Goal: Information Seeking & Learning: Learn about a topic

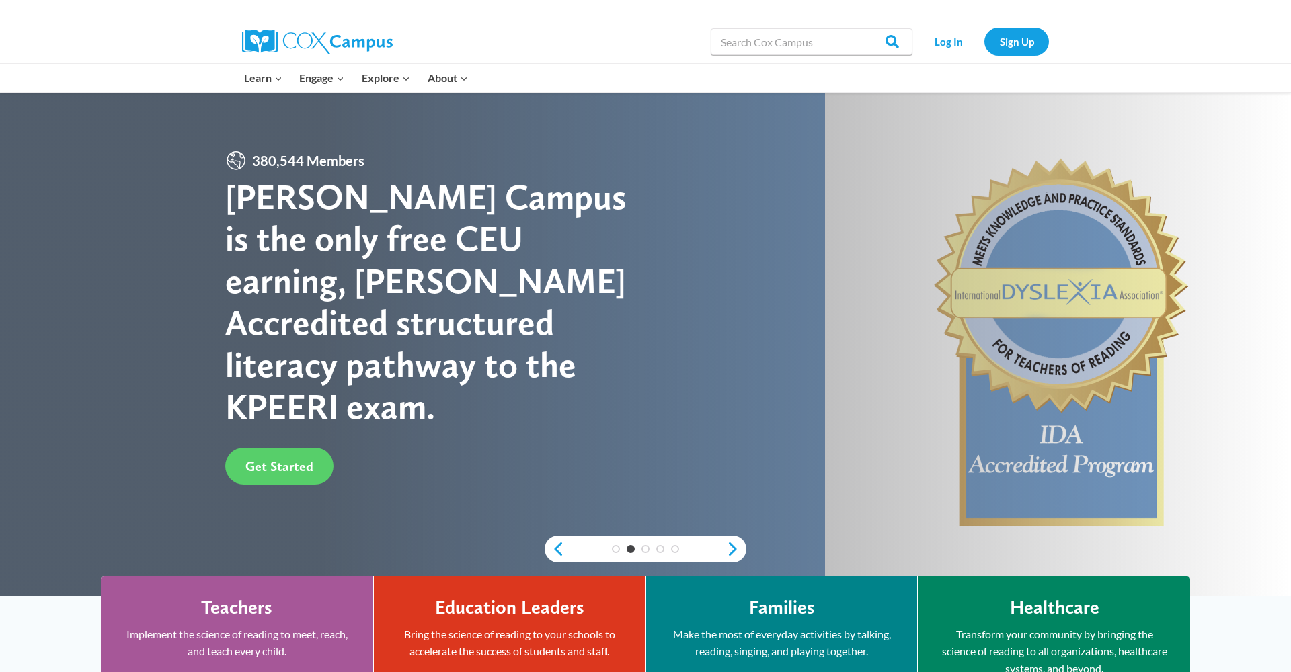
click at [270, 79] on span "Learn Expand" at bounding box center [263, 77] width 38 height 17
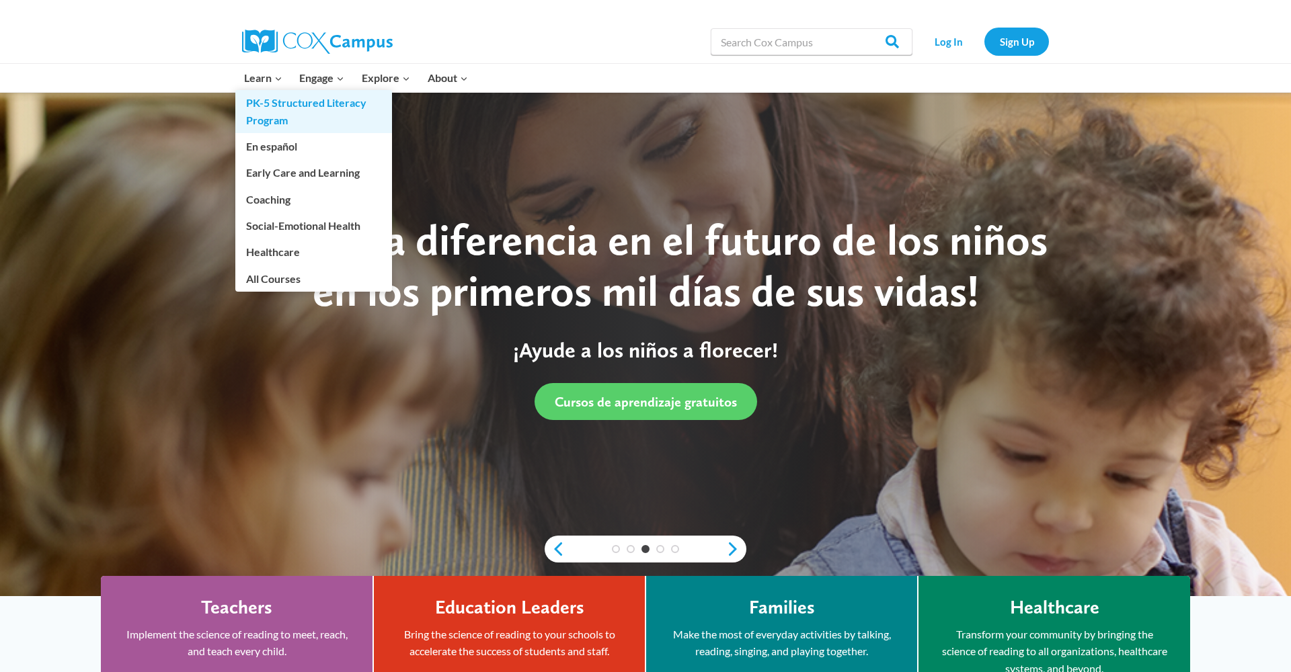
click at [282, 104] on link "PK-5 Structured Literacy Program" at bounding box center [313, 111] width 157 height 43
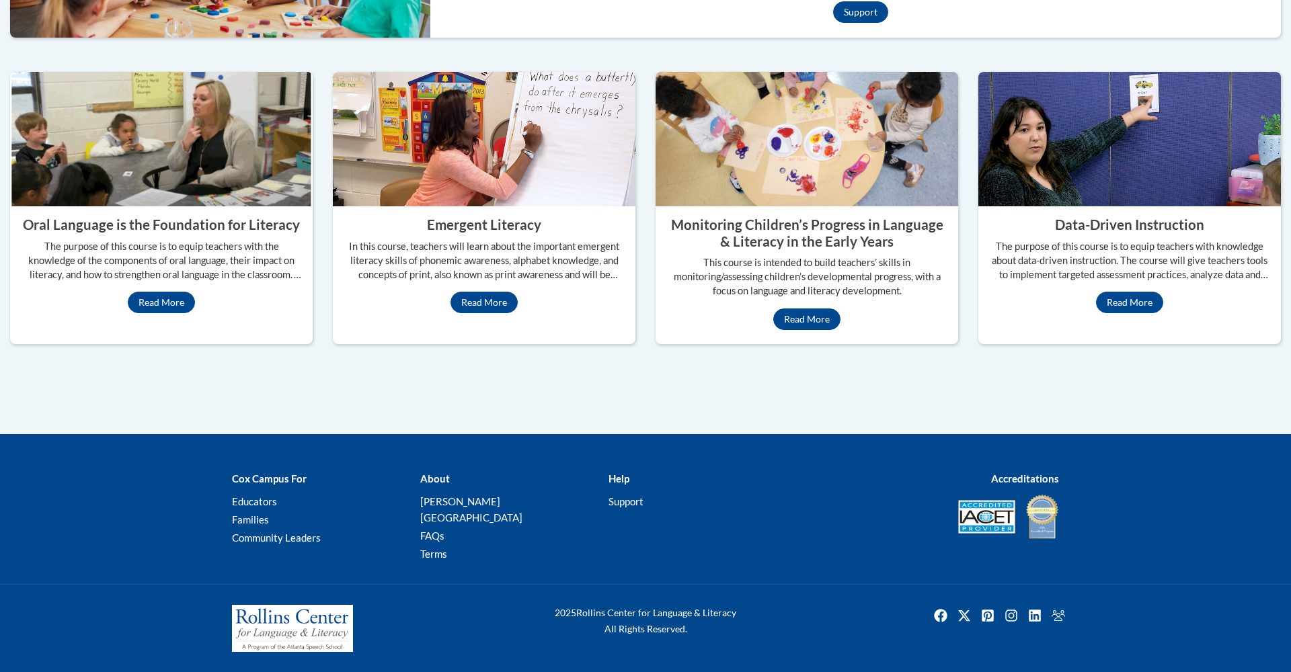
scroll to position [631, 0]
click at [160, 313] on link "Read More" at bounding box center [161, 303] width 67 height 22
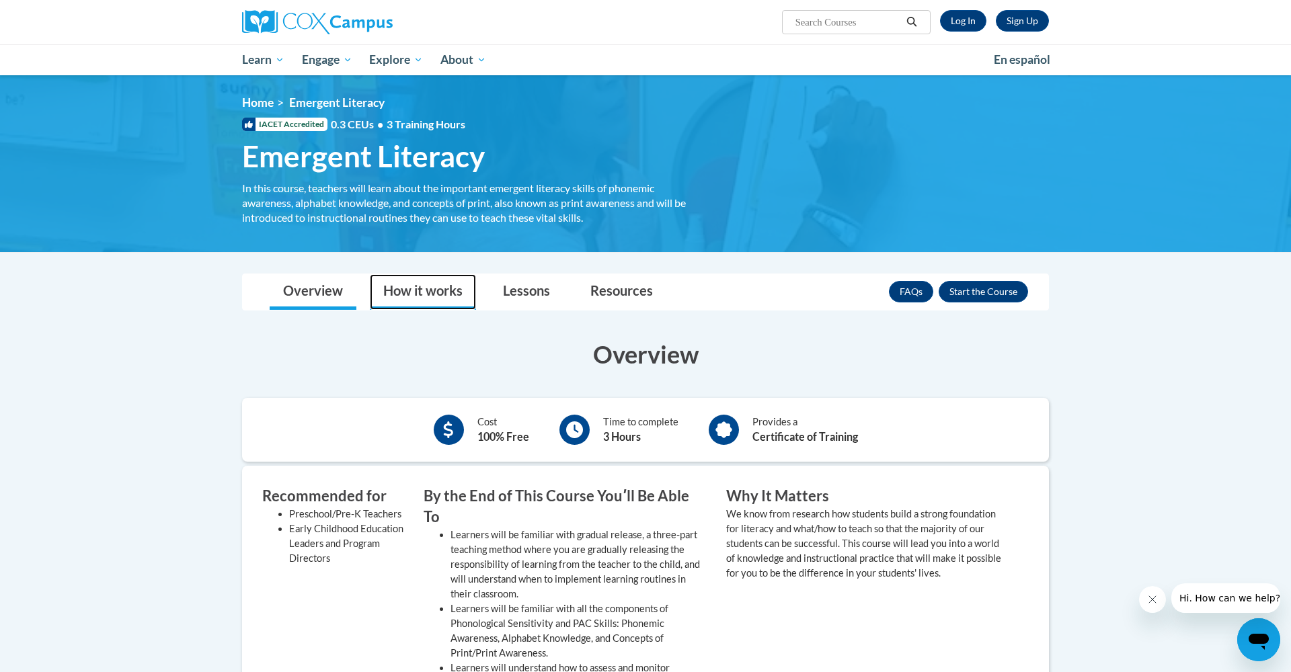
click at [430, 288] on link "How it works" at bounding box center [423, 292] width 106 height 36
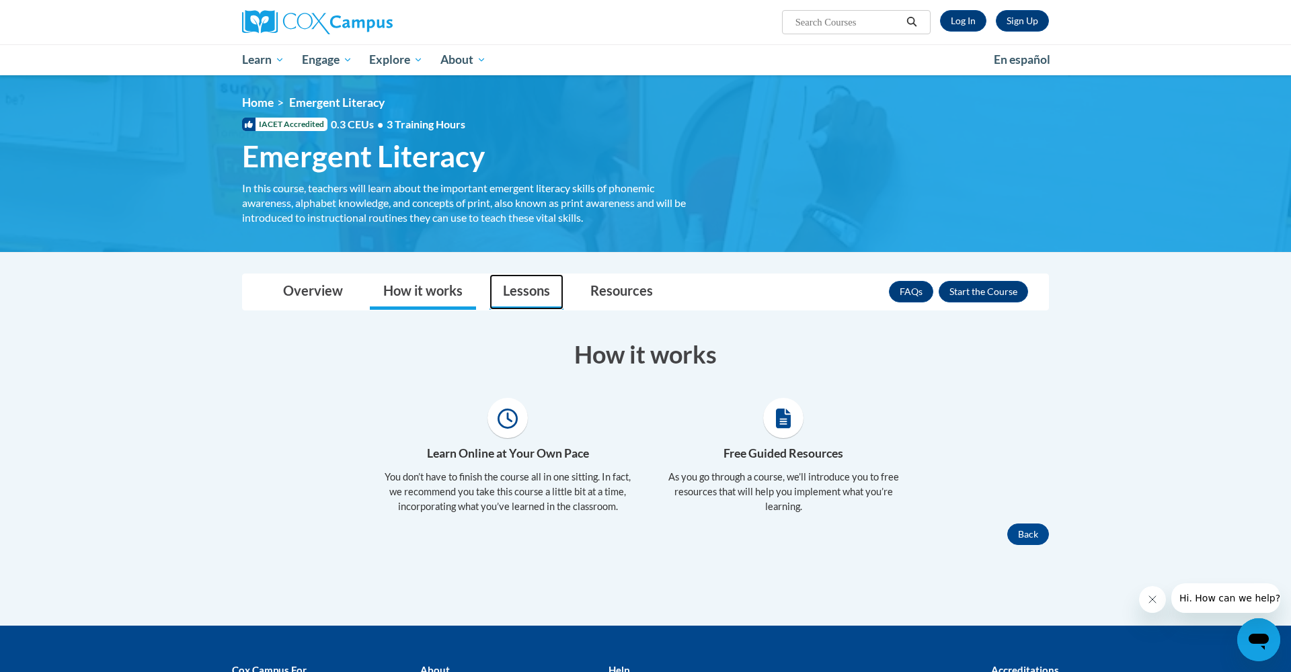
click at [520, 295] on link "Lessons" at bounding box center [527, 292] width 74 height 36
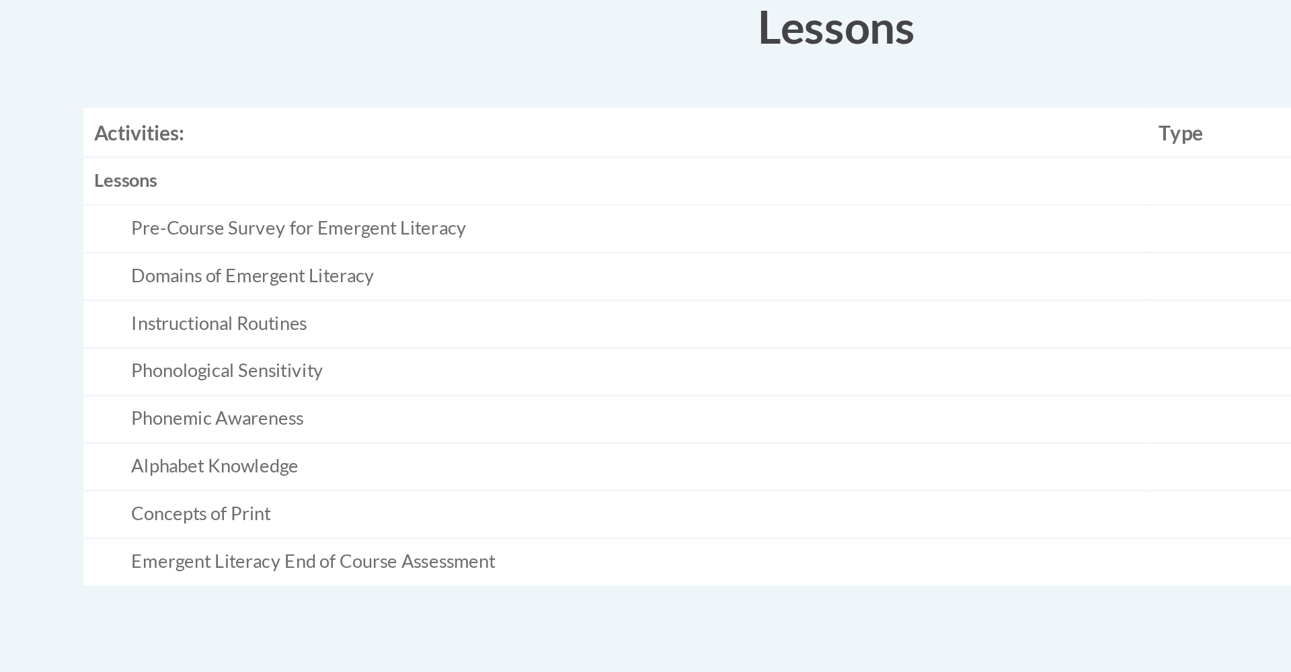
scroll to position [235, 0]
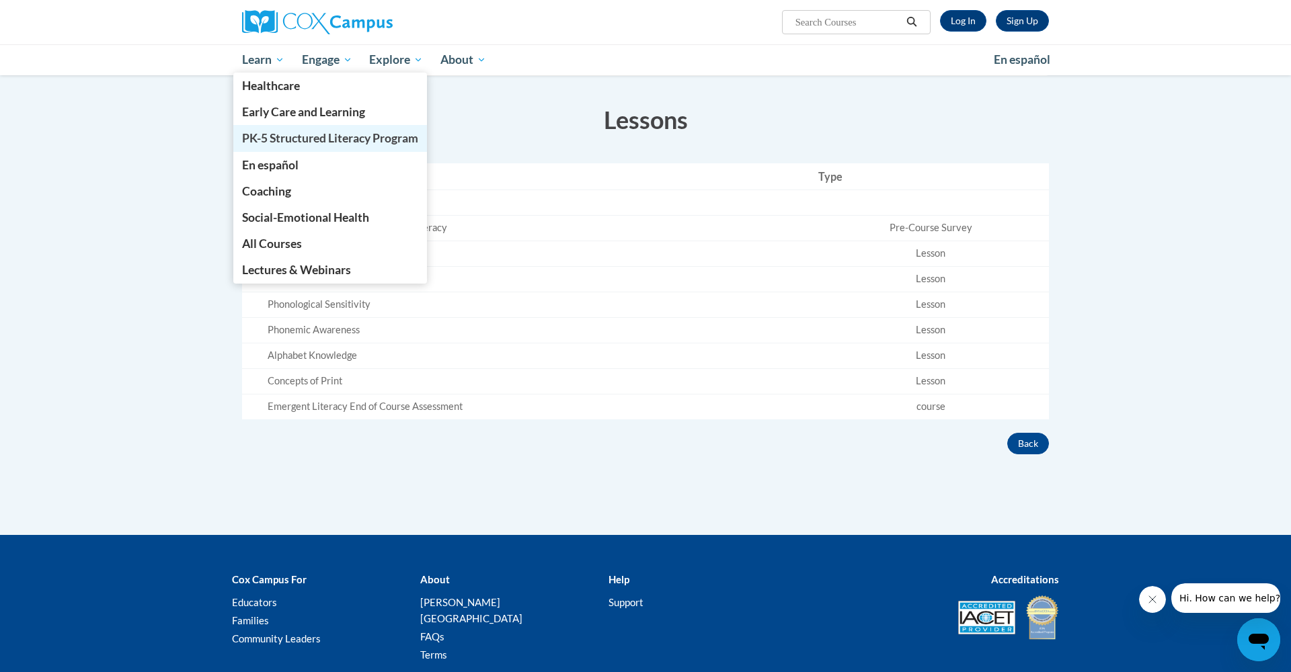
click at [282, 140] on span "PK-5 Structured Literacy Program" at bounding box center [330, 138] width 176 height 14
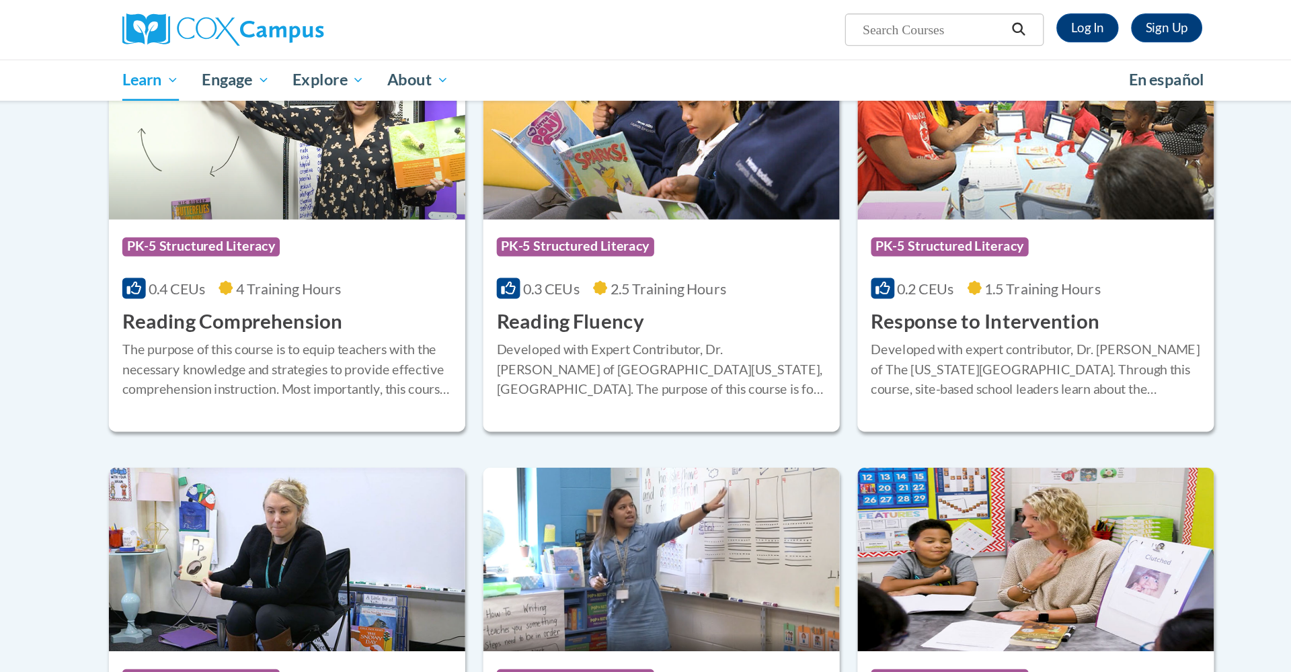
scroll to position [1177, 0]
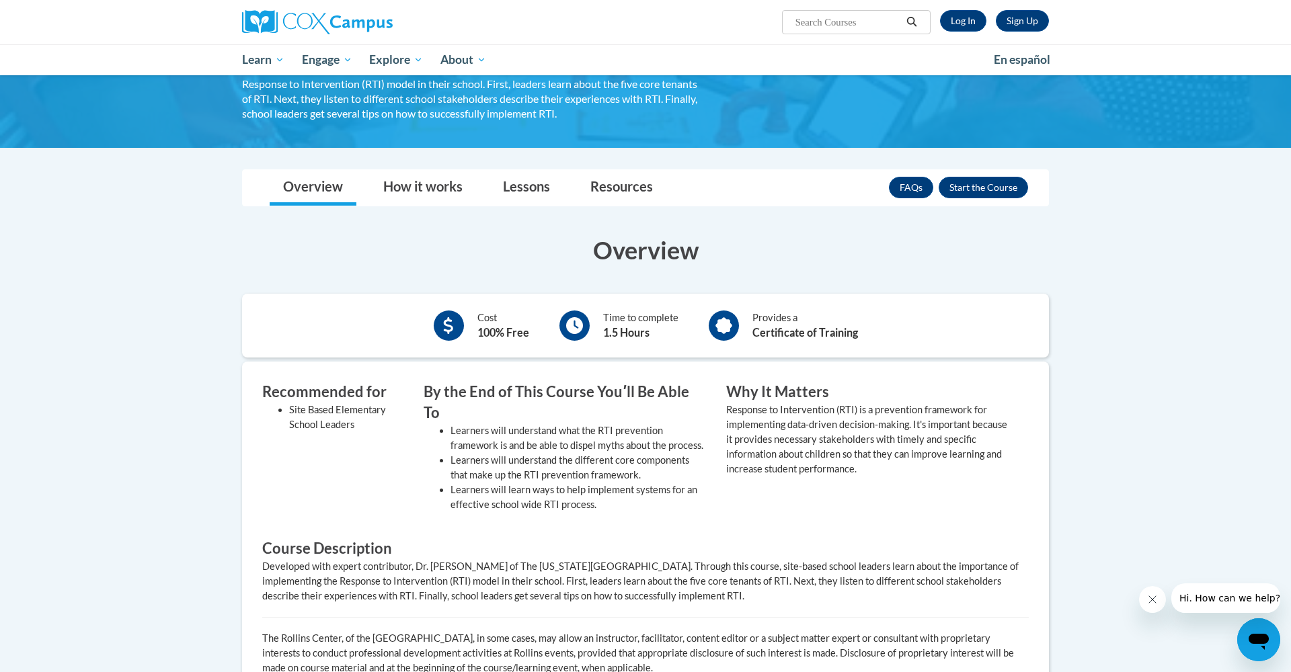
scroll to position [133, 0]
click at [541, 192] on link "Lessons" at bounding box center [527, 189] width 74 height 36
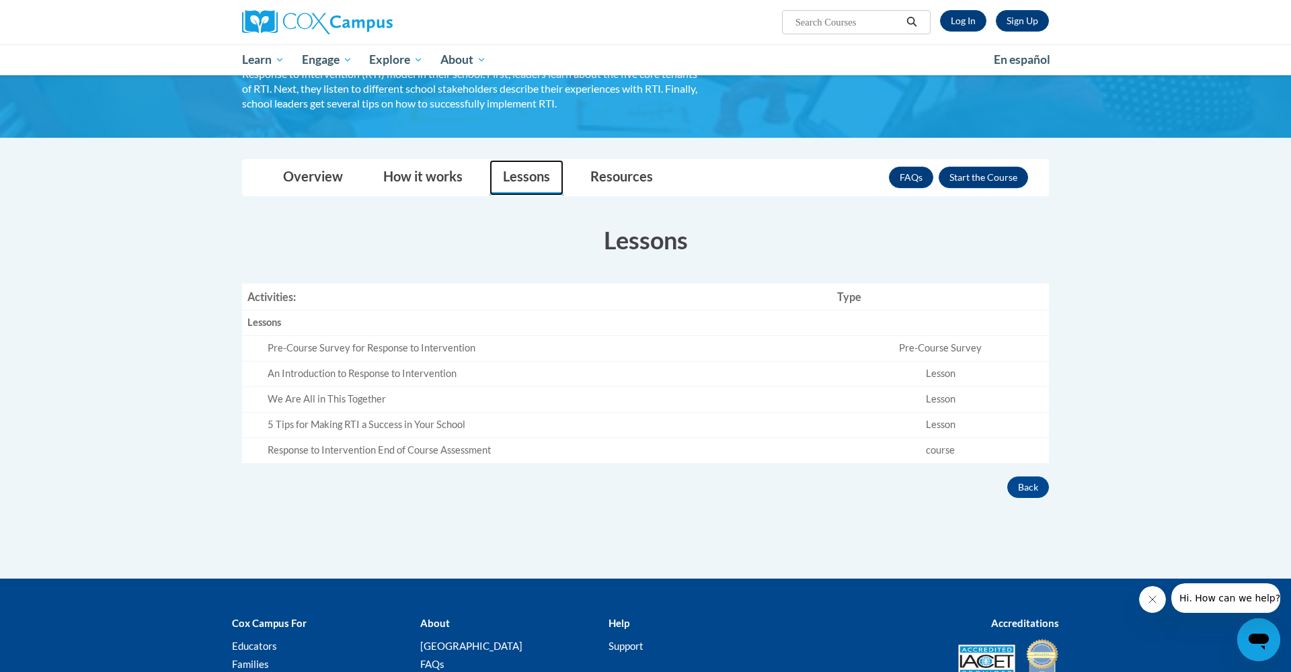
scroll to position [180, 0]
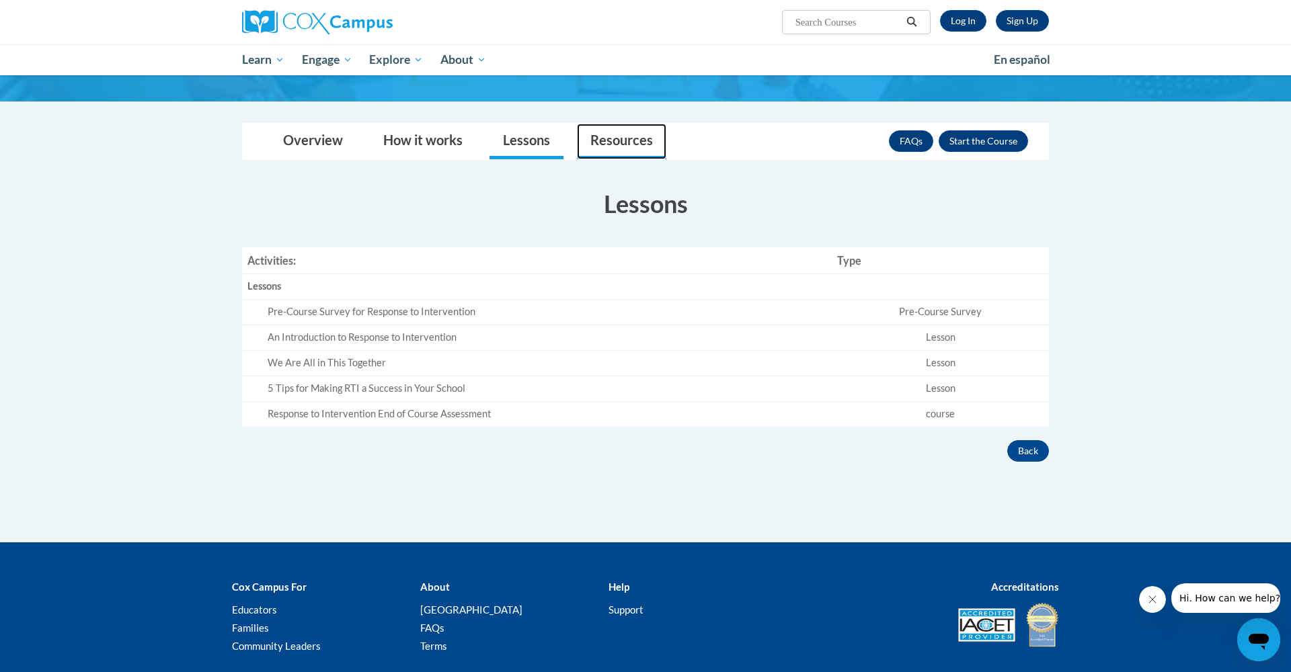
click at [603, 145] on link "Resources" at bounding box center [621, 142] width 89 height 36
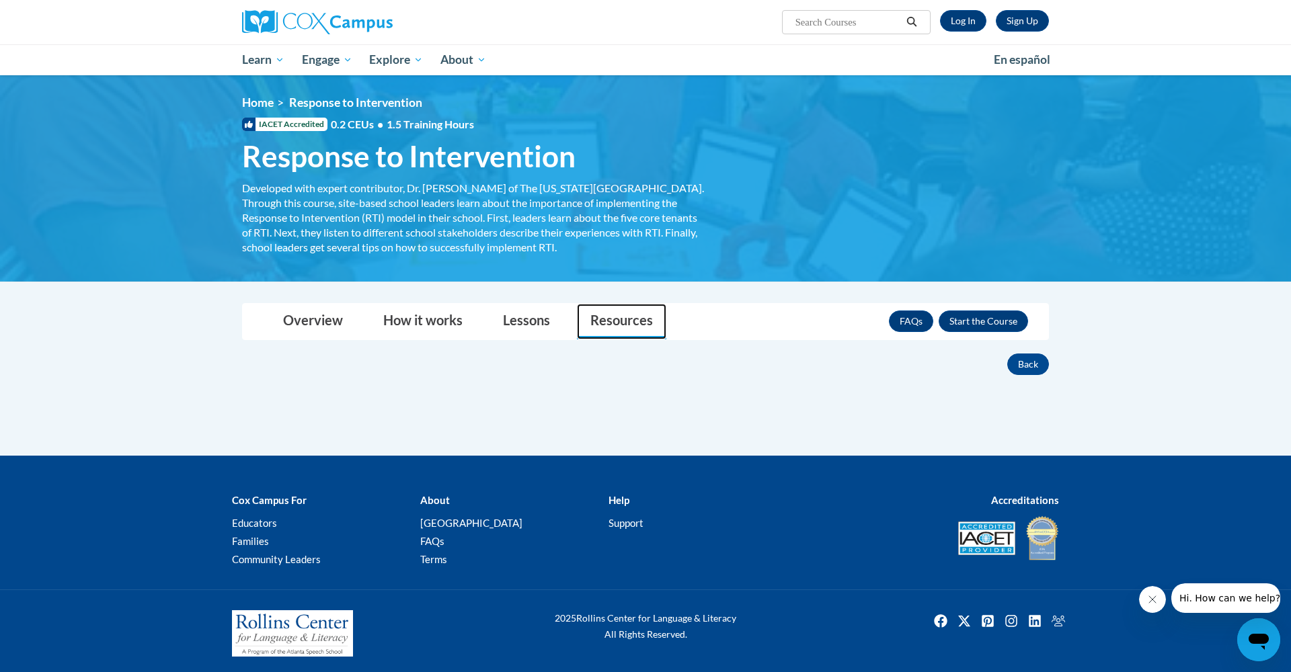
scroll to position [0, 0]
